Goal: Information Seeking & Learning: Check status

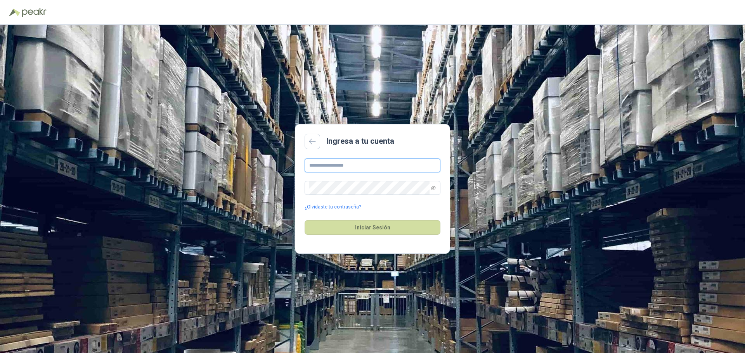
click at [365, 163] on input "text" at bounding box center [373, 166] width 136 height 14
type input "**********"
click at [368, 225] on button "Iniciar Sesión" at bounding box center [373, 227] width 136 height 15
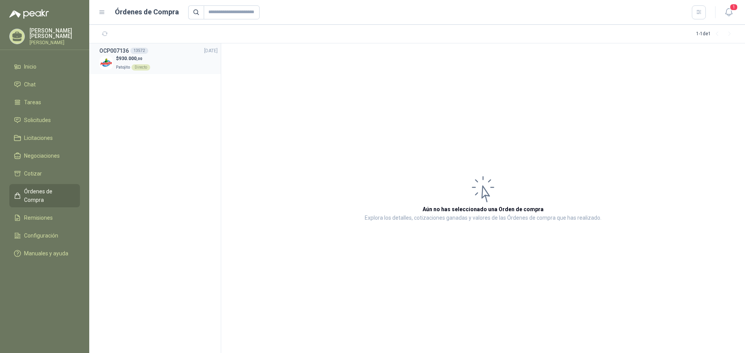
click at [129, 62] on p "$ 930.000 ,00" at bounding box center [133, 58] width 34 height 7
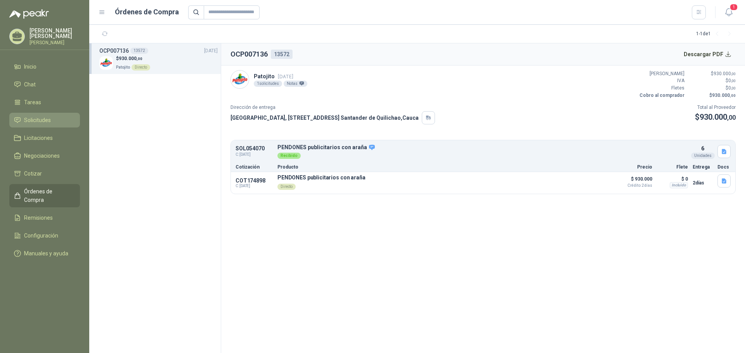
click at [35, 120] on span "Solicitudes" at bounding box center [37, 120] width 27 height 9
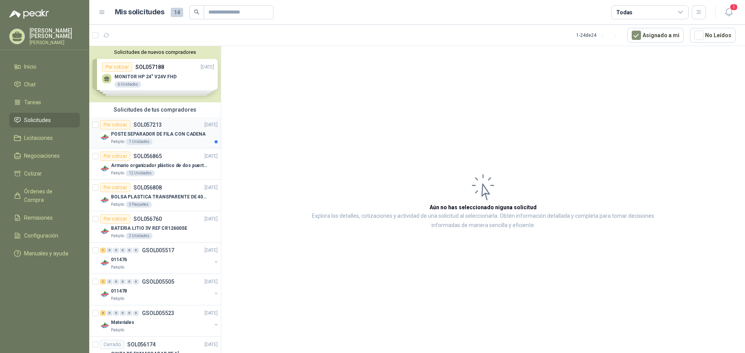
click at [170, 135] on p "POSTE SEPARADOR DE FILA CON CADENA" at bounding box center [158, 134] width 95 height 7
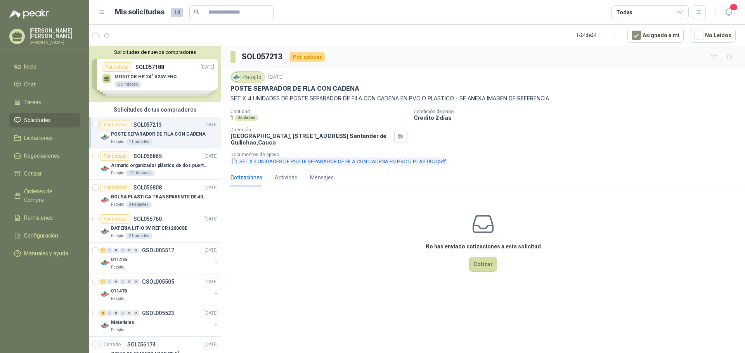
click at [256, 159] on button "SET X 4 UNIDADES DE POSTE SEPARADOR DE FILA CON CADENA EN PVC O PLASTICO.pdf" at bounding box center [338, 162] width 216 height 8
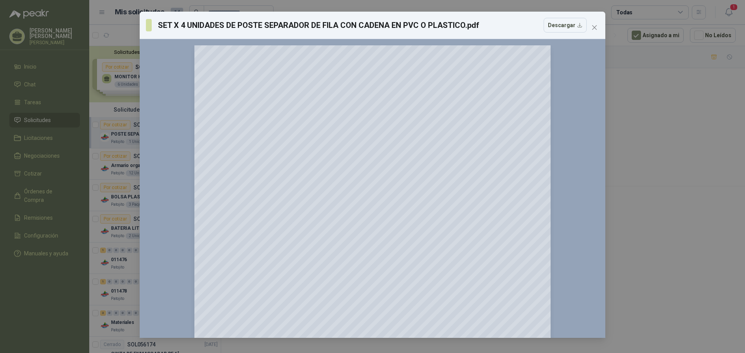
drag, startPoint x: 596, startPoint y: 27, endPoint x: 590, endPoint y: 28, distance: 6.6
click at [592, 27] on icon "close" at bounding box center [594, 27] width 6 height 6
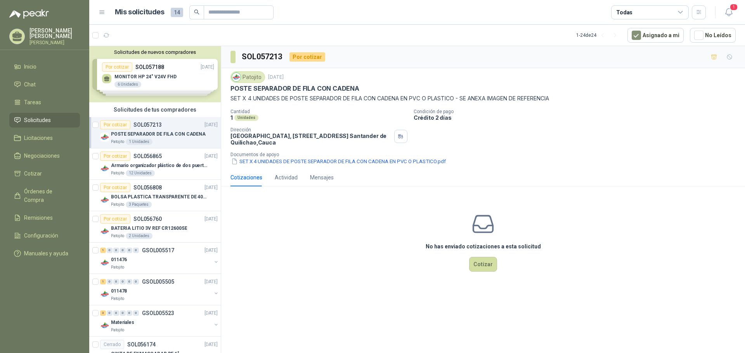
click at [49, 36] on div "[PERSON_NAME] [PERSON_NAME]" at bounding box center [54, 36] width 50 height 17
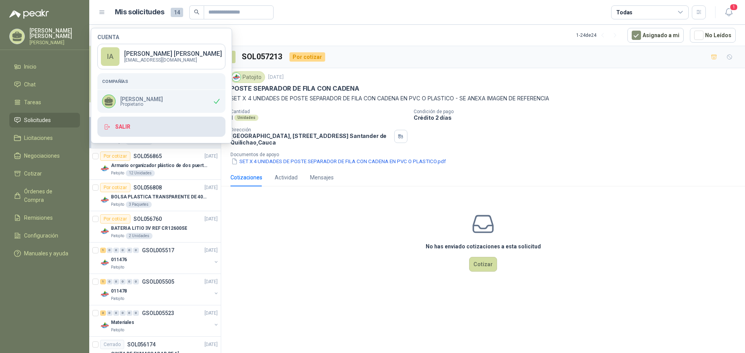
click at [120, 123] on button "Salir" at bounding box center [161, 127] width 128 height 20
